Goal: Browse casually: Explore the website without a specific task or goal

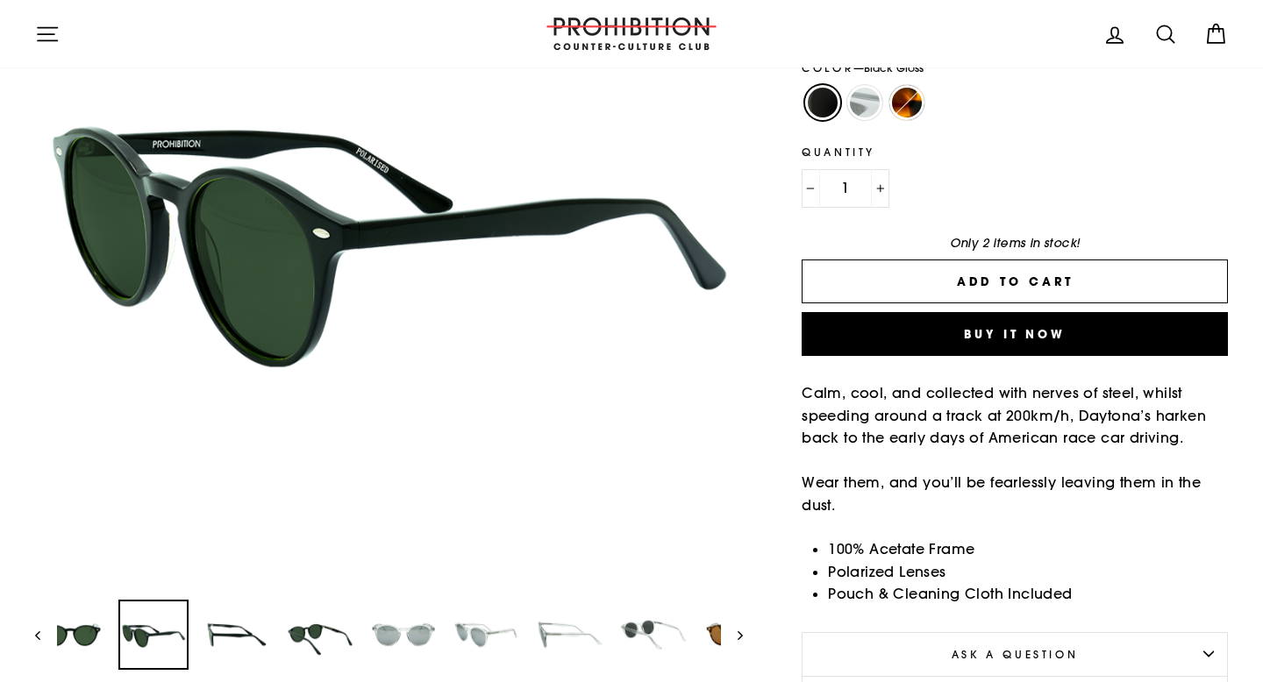
scroll to position [298, 0]
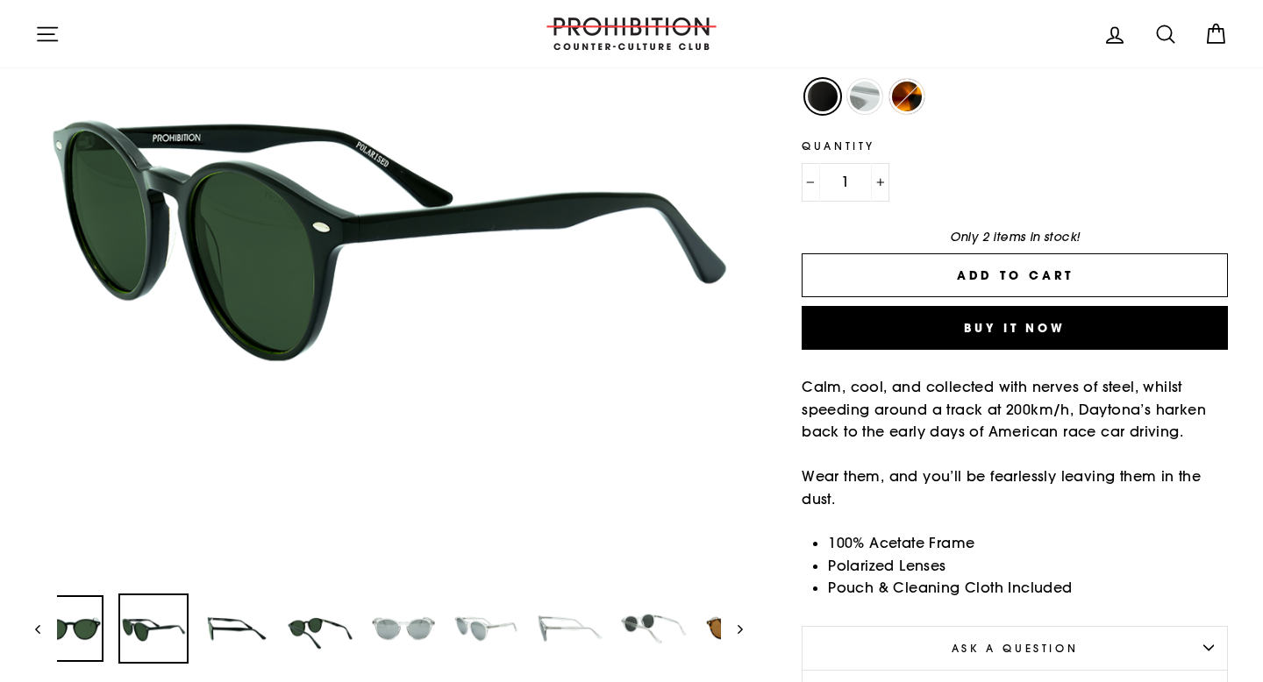
click at [78, 654] on img at bounding box center [70, 629] width 67 height 67
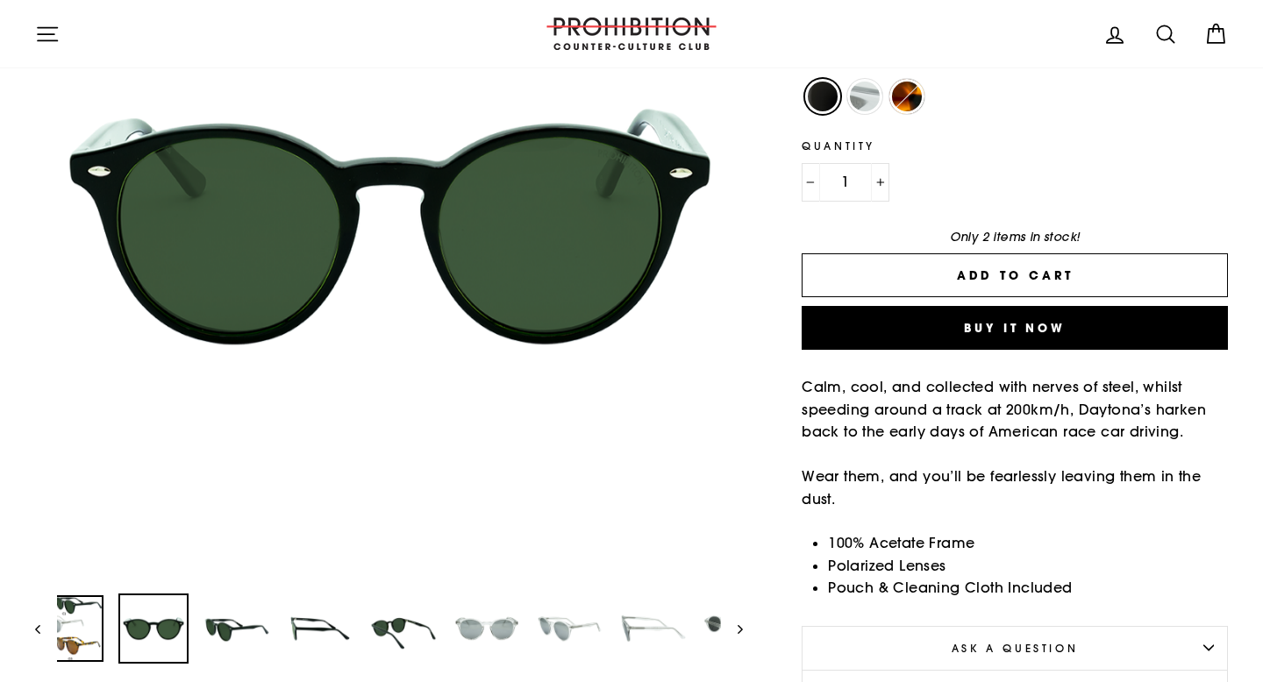
click at [93, 615] on img at bounding box center [70, 629] width 67 height 67
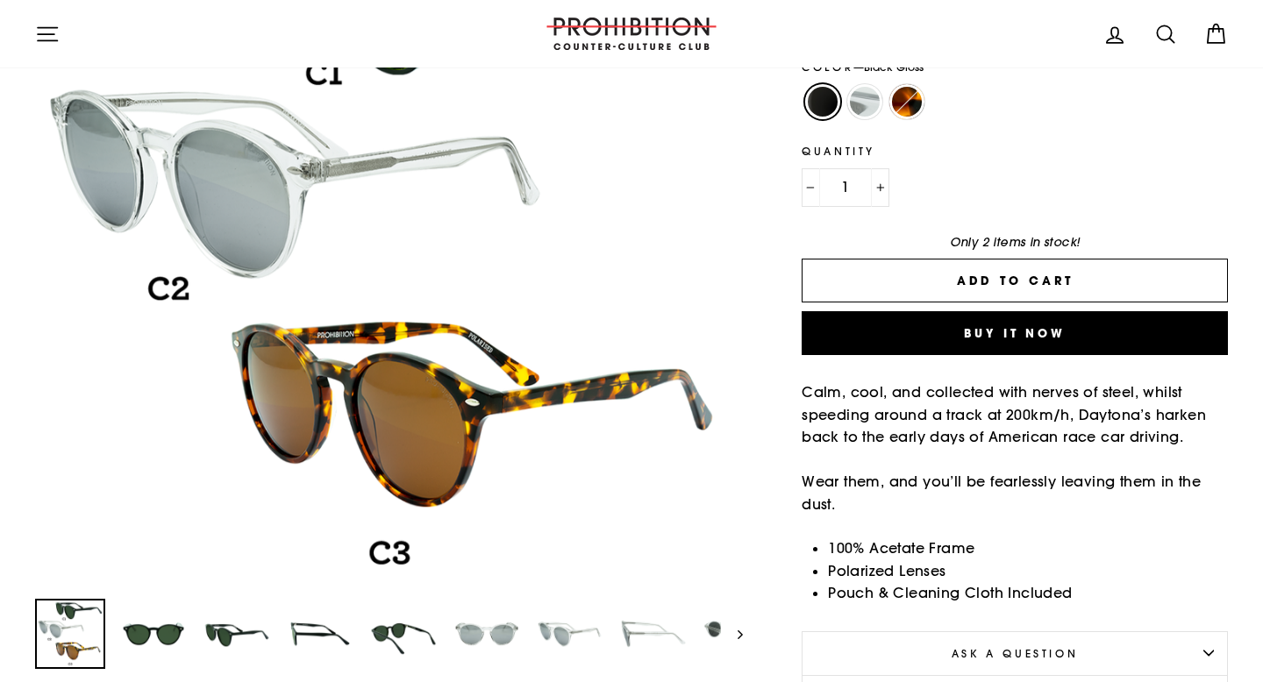
scroll to position [310, 0]
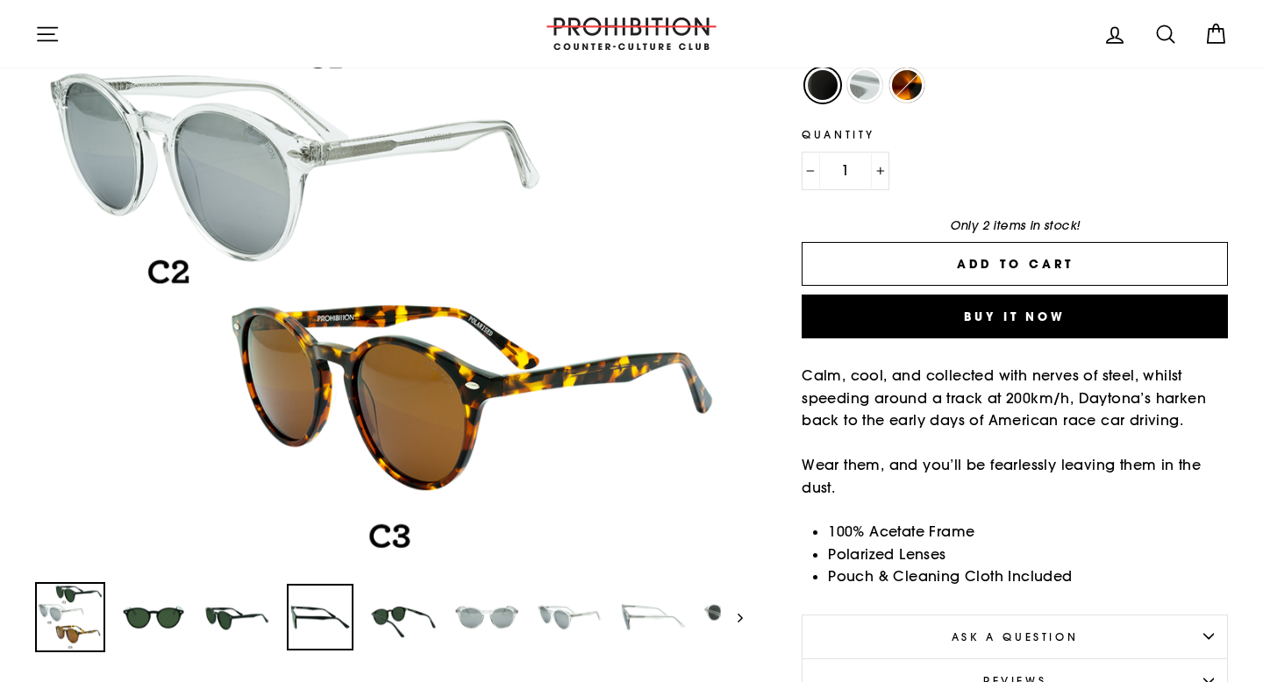
click at [330, 609] on img at bounding box center [320, 617] width 67 height 67
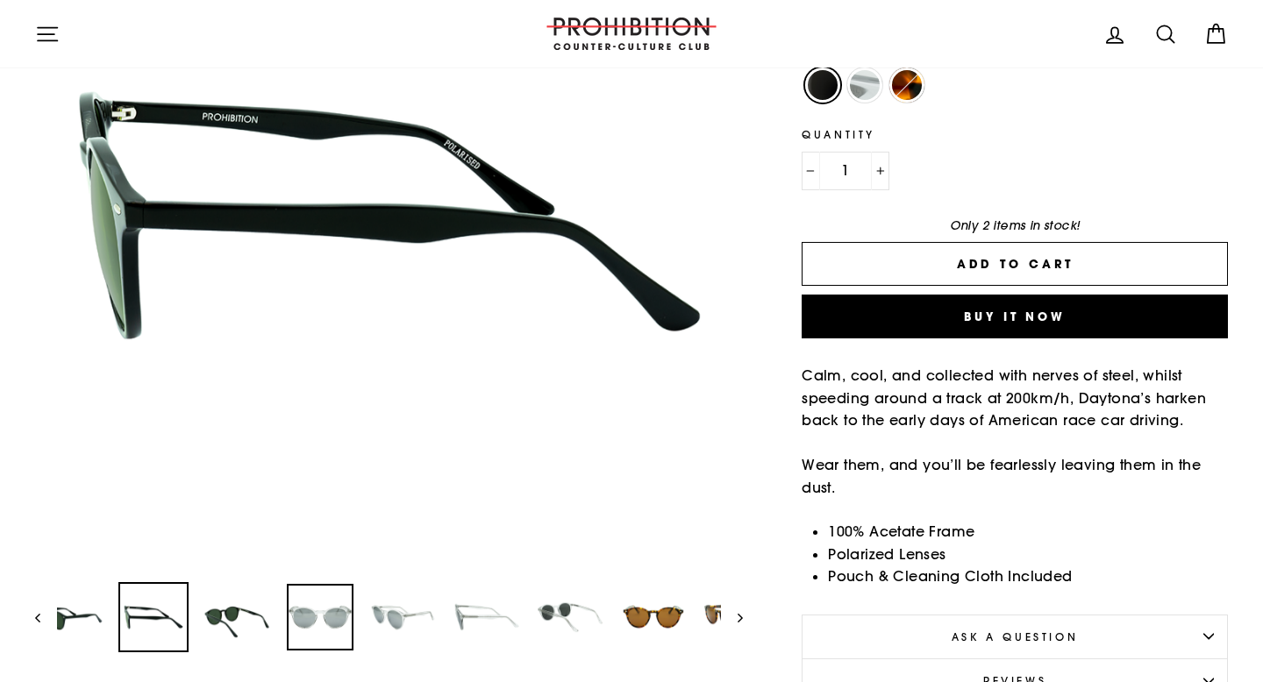
click at [292, 613] on img at bounding box center [320, 617] width 67 height 67
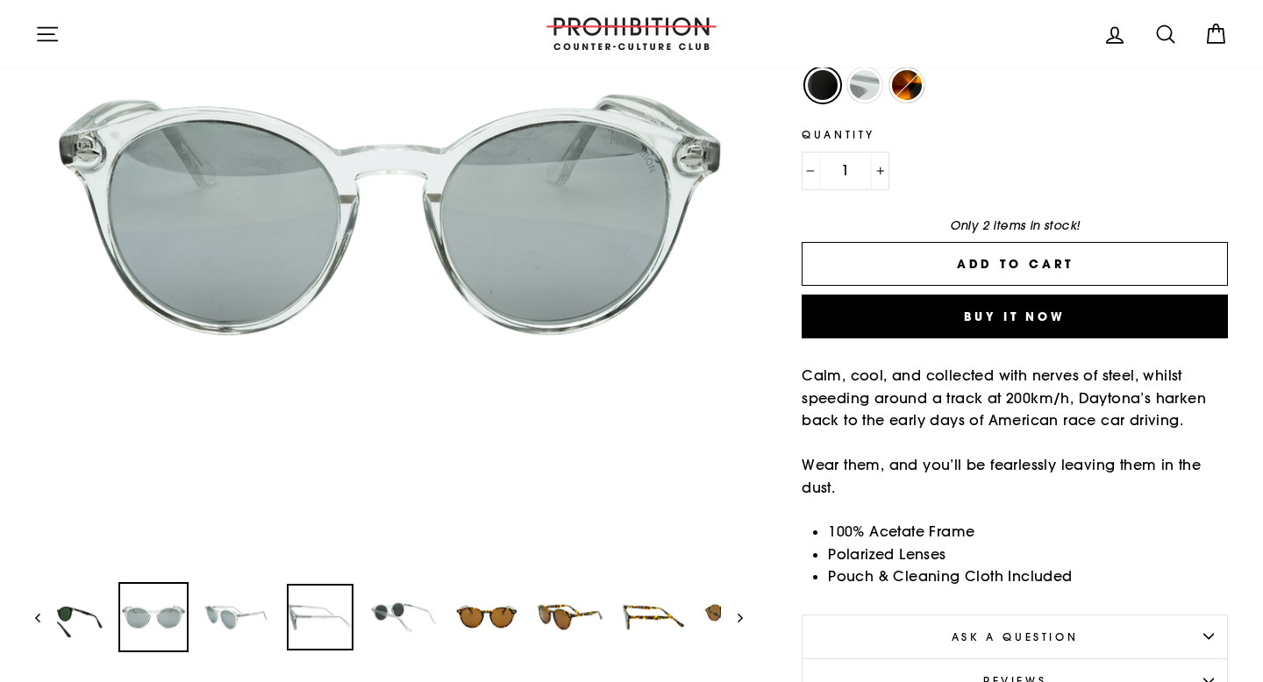
click at [292, 613] on div at bounding box center [320, 617] width 70 height 70
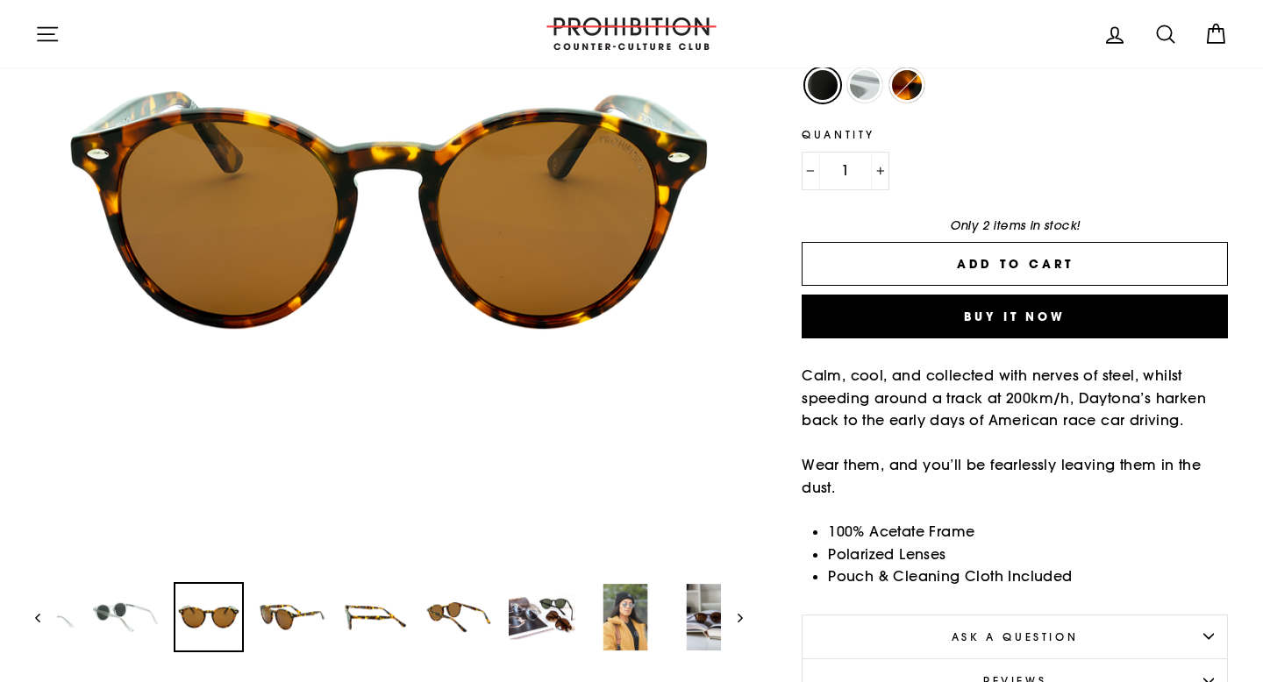
click at [242, 612] on img at bounding box center [208, 617] width 67 height 67
click at [292, 612] on img at bounding box center [292, 617] width 67 height 67
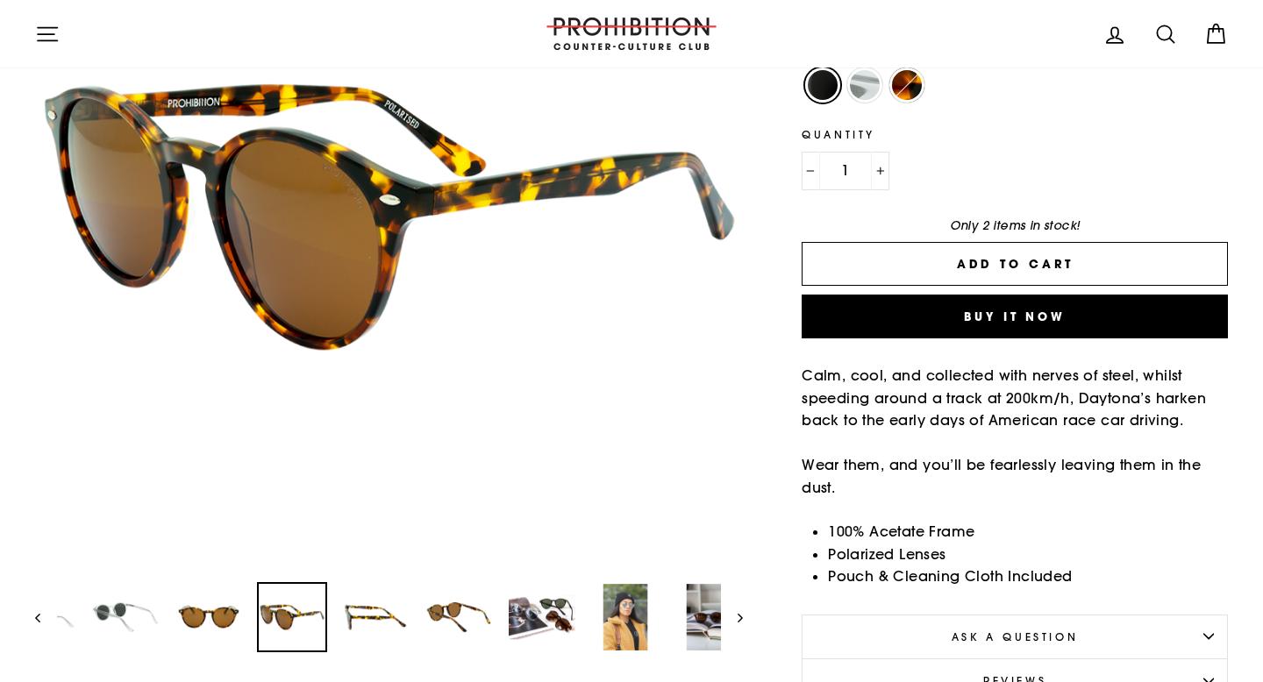
click at [292, 612] on img at bounding box center [292, 617] width 67 height 67
click at [396, 612] on img at bounding box center [375, 617] width 67 height 67
click at [439, 610] on img at bounding box center [458, 617] width 67 height 67
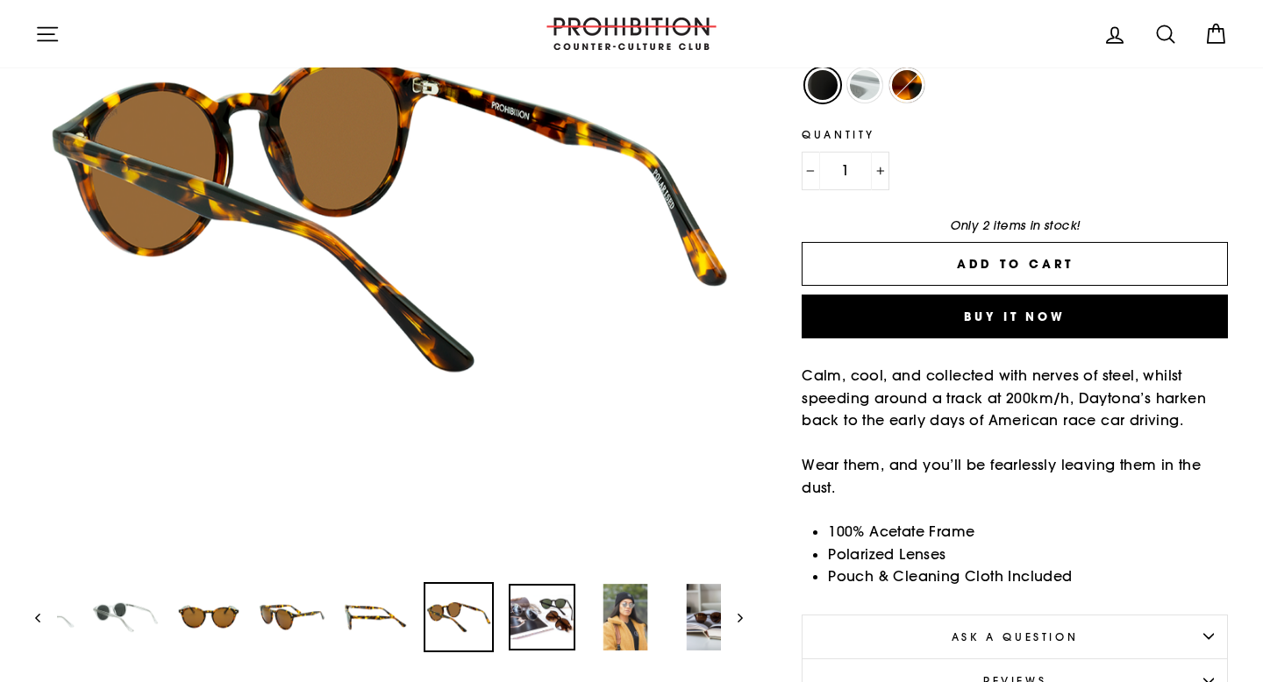
click at [521, 610] on img at bounding box center [542, 617] width 67 height 67
click at [566, 616] on link at bounding box center [542, 617] width 67 height 67
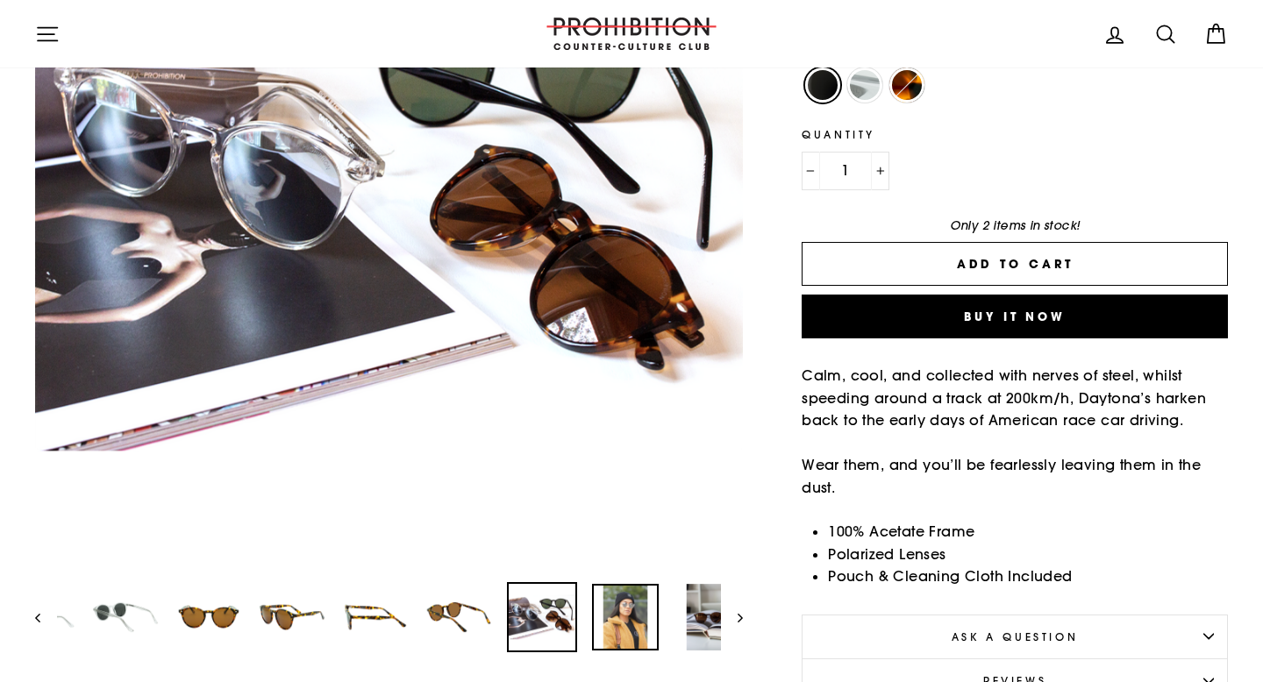
click at [616, 608] on img at bounding box center [625, 617] width 67 height 67
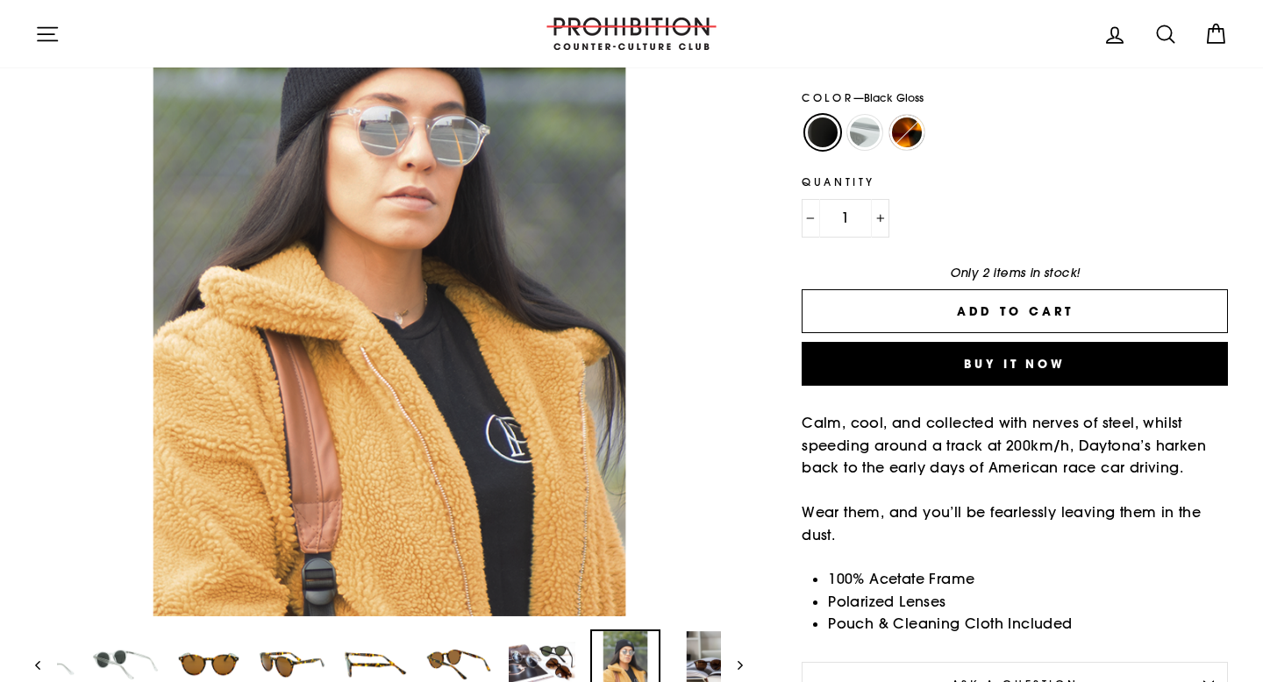
scroll to position [271, 0]
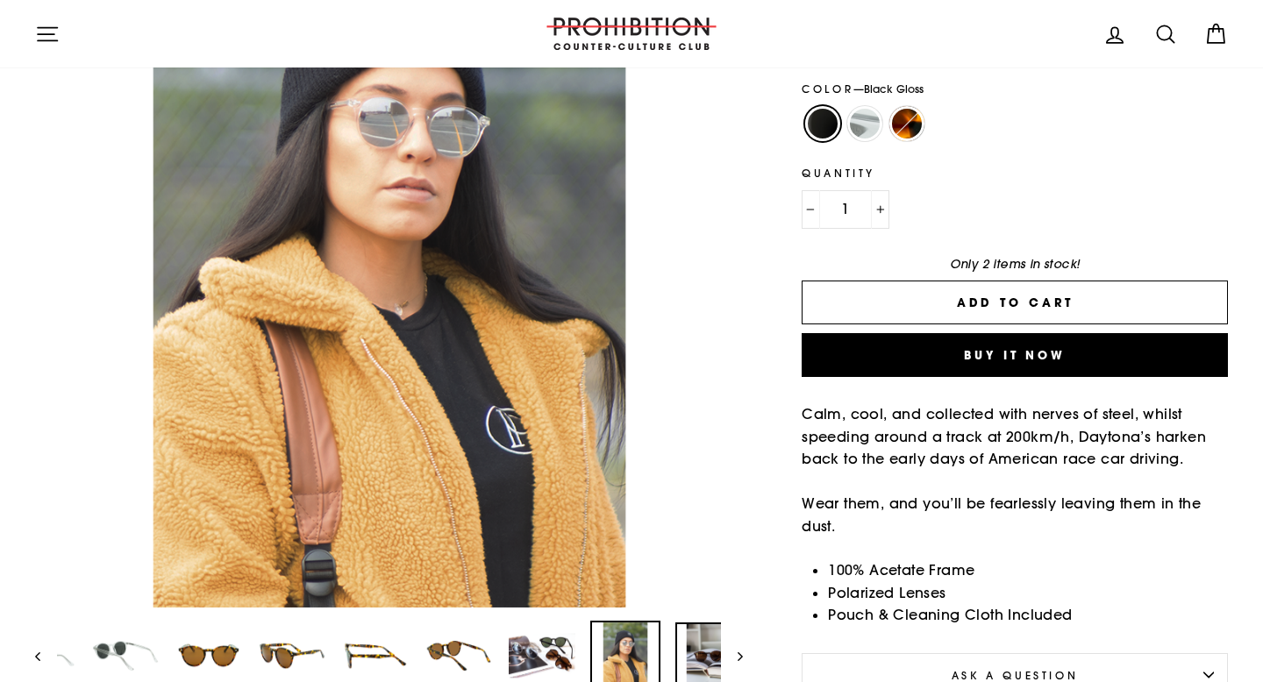
click at [696, 632] on img at bounding box center [708, 656] width 67 height 67
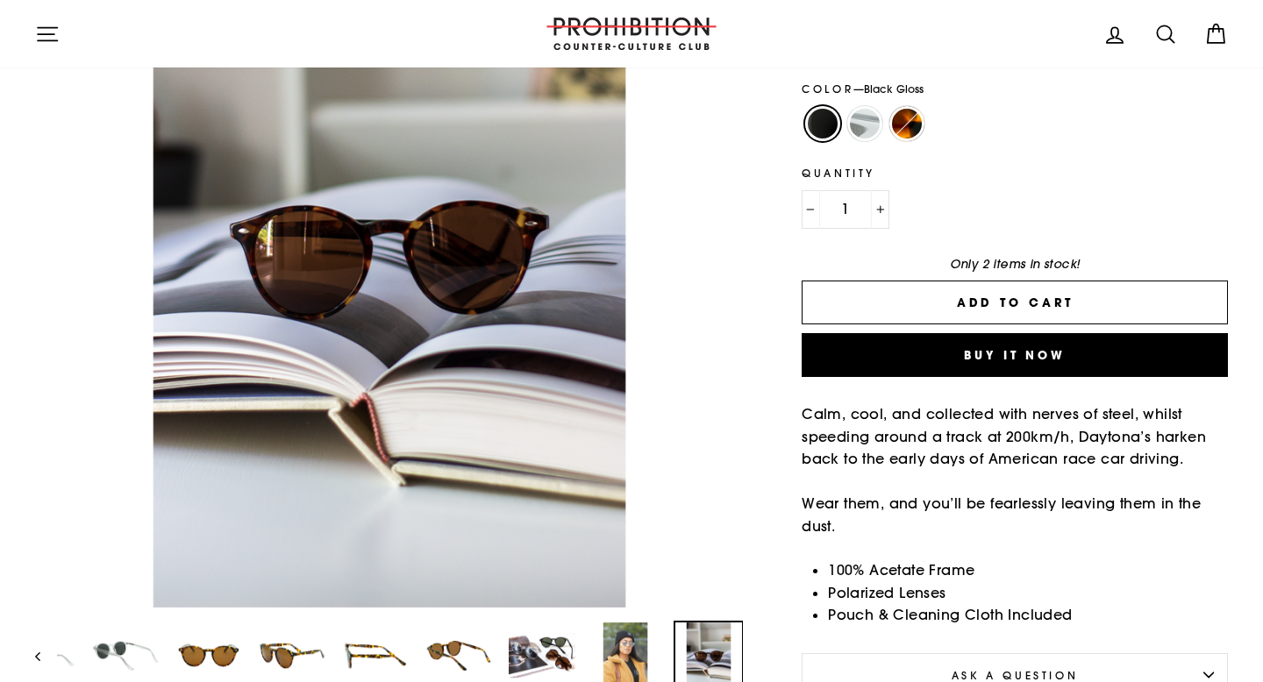
scroll to position [268, 0]
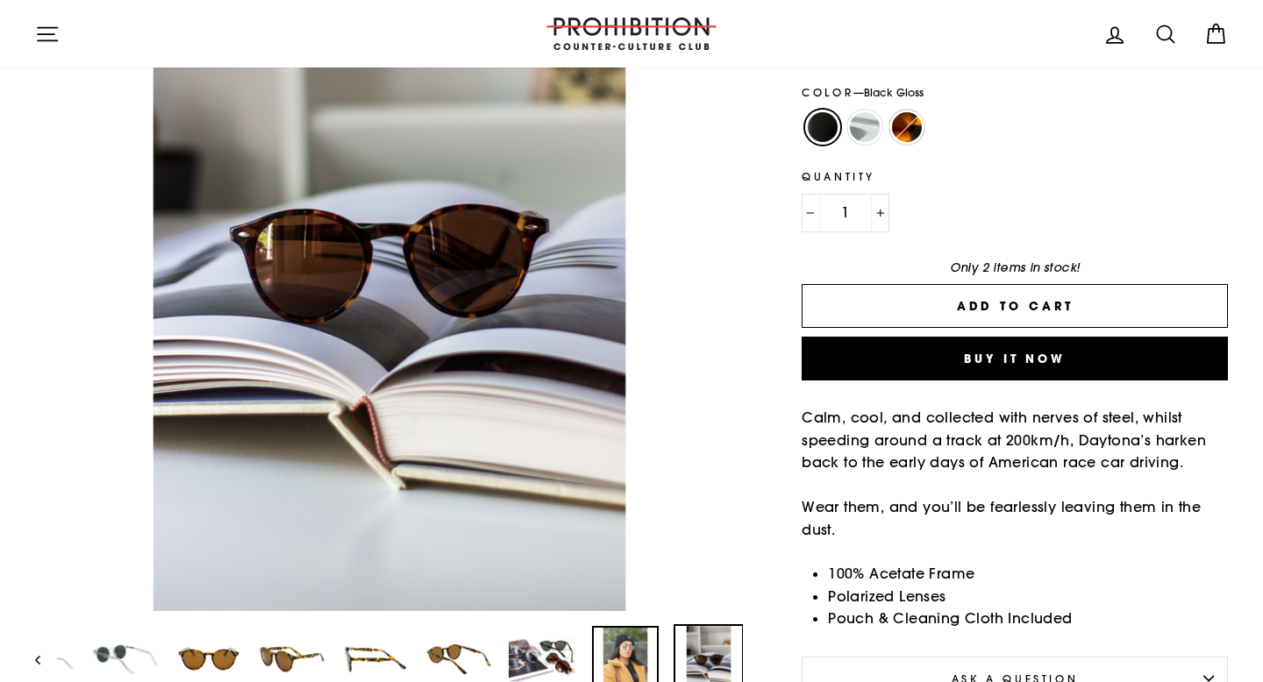
click at [639, 633] on img at bounding box center [625, 659] width 67 height 67
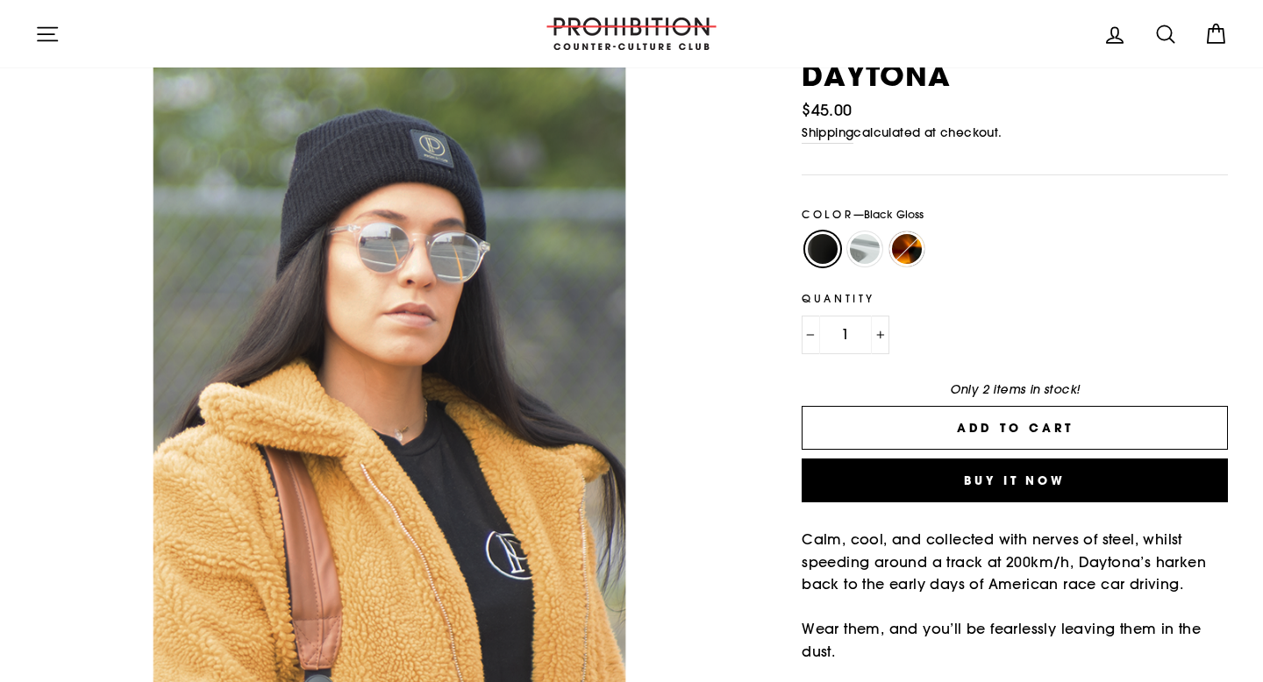
scroll to position [143, 0]
